Goal: Task Accomplishment & Management: Manage account settings

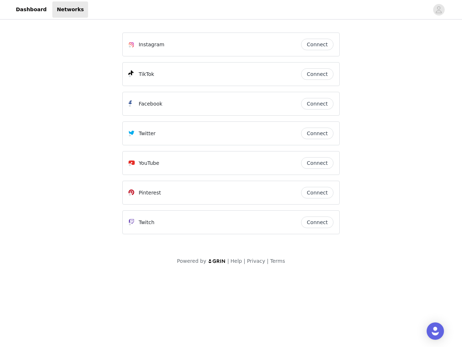
click at [231, 136] on div "Twitter" at bounding box center [215, 133] width 173 height 9
click at [231, 10] on div at bounding box center [258, 9] width 341 height 16
click at [439, 10] on icon "avatar" at bounding box center [438, 10] width 7 height 12
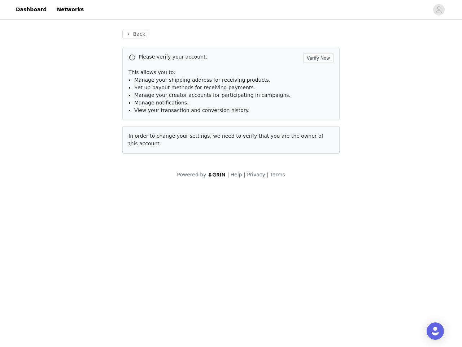
click at [317, 44] on div "Back Please verify your account. Verify Now This allows you to: Manage your shi…" at bounding box center [231, 91] width 235 height 141
click at [317, 74] on p "This allows you to:" at bounding box center [231, 73] width 205 height 8
click at [317, 104] on li "Manage notifications." at bounding box center [233, 103] width 199 height 8
click at [317, 133] on span "In order to change your settings, we need to verify that you are the owner of t…" at bounding box center [226, 139] width 195 height 13
click at [317, 163] on div "Back Please verify your account. Verify Now This allows you to: Manage your shi…" at bounding box center [231, 96] width 235 height 150
